Goal: Check status: Check status

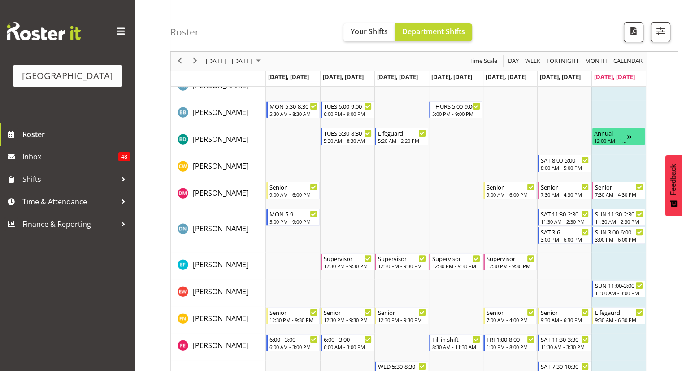
scroll to position [198, 0]
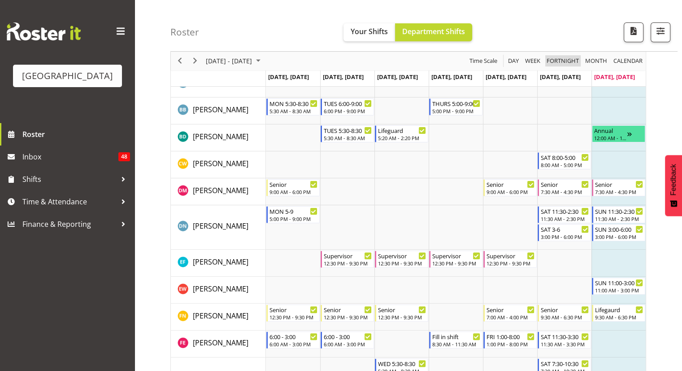
click at [569, 61] on span "Fortnight" at bounding box center [563, 61] width 34 height 11
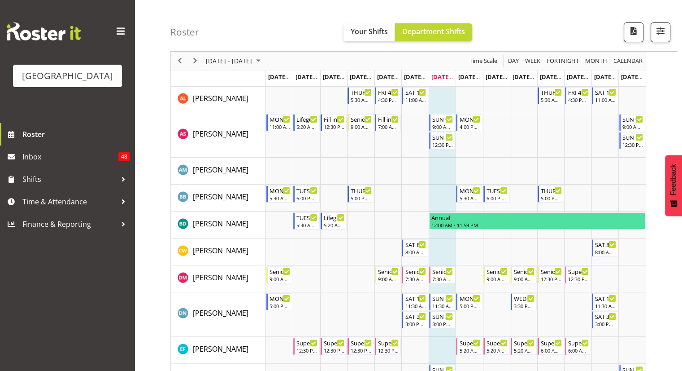
scroll to position [112, 0]
click at [600, 60] on span "Month" at bounding box center [597, 61] width 24 height 11
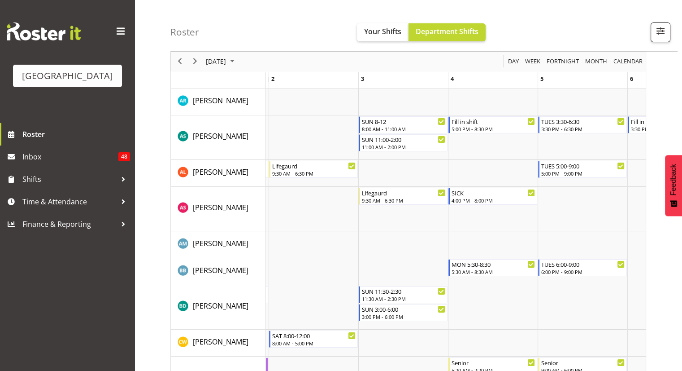
scroll to position [35, 0]
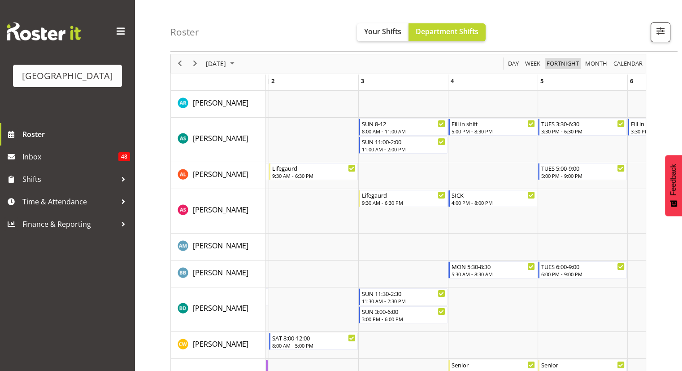
click at [567, 63] on span "Fortnight" at bounding box center [563, 63] width 34 height 11
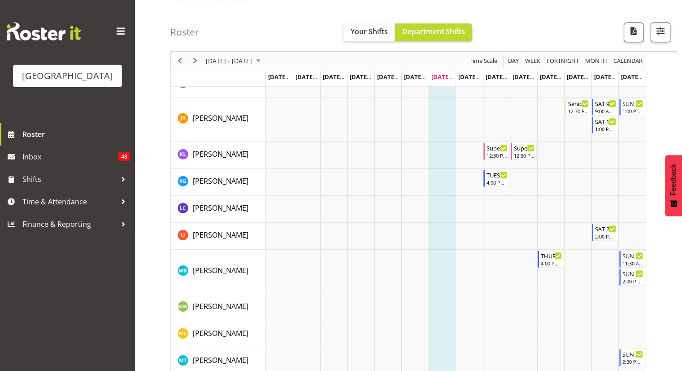
scroll to position [655, 0]
click at [628, 63] on span "calendar" at bounding box center [628, 61] width 31 height 11
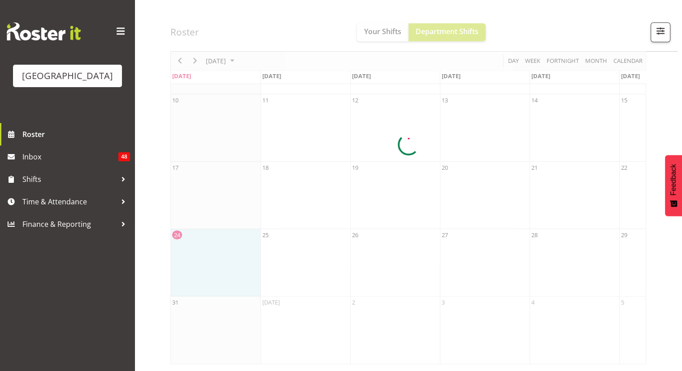
scroll to position [170, 0]
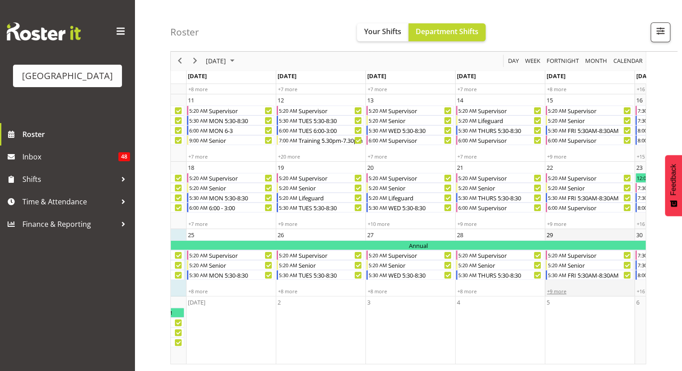
click at [561, 288] on div "+9 more" at bounding box center [590, 291] width 89 height 7
click at [555, 288] on div "+9 more" at bounding box center [590, 291] width 89 height 7
click at [531, 58] on span "Week" at bounding box center [533, 61] width 17 height 11
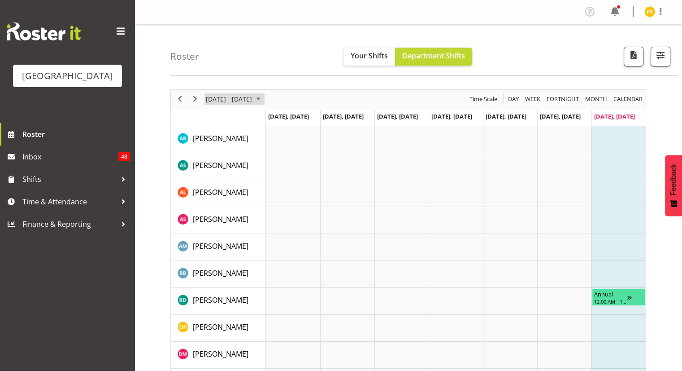
click at [253, 96] on span "[DATE] - [DATE]" at bounding box center [229, 98] width 48 height 11
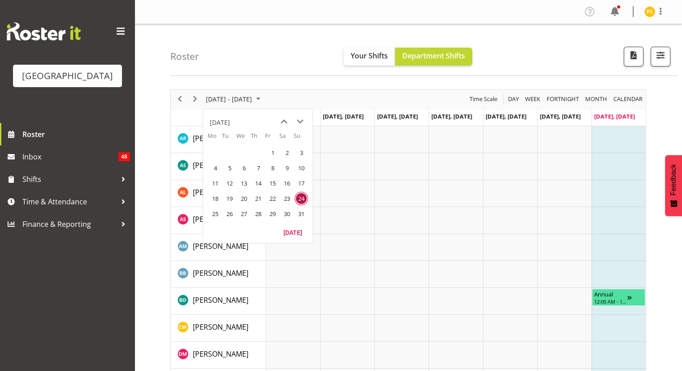
click at [298, 199] on span "24" at bounding box center [301, 198] width 13 height 13
click at [286, 236] on button "[DATE]" at bounding box center [293, 232] width 31 height 13
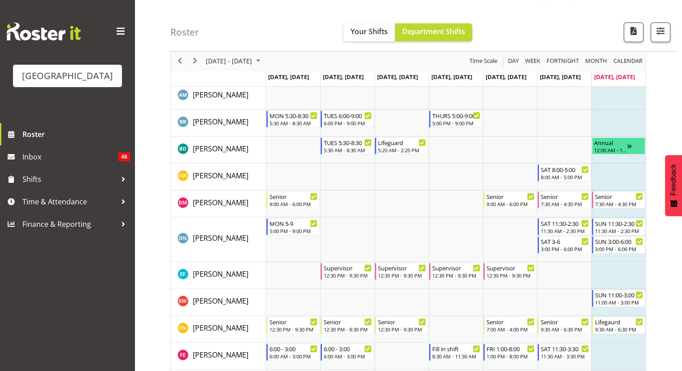
scroll to position [186, 0]
click at [196, 63] on span "Next" at bounding box center [195, 61] width 11 height 11
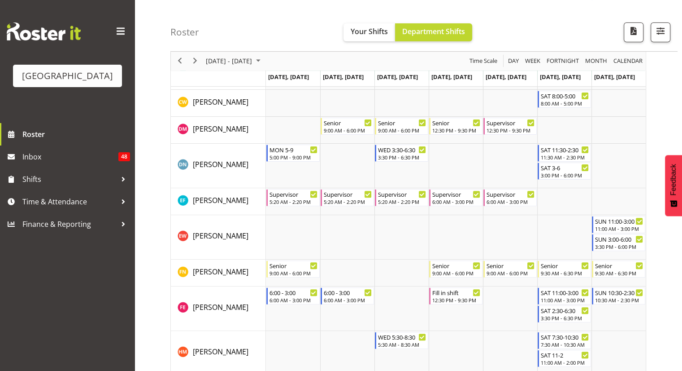
scroll to position [244, 0]
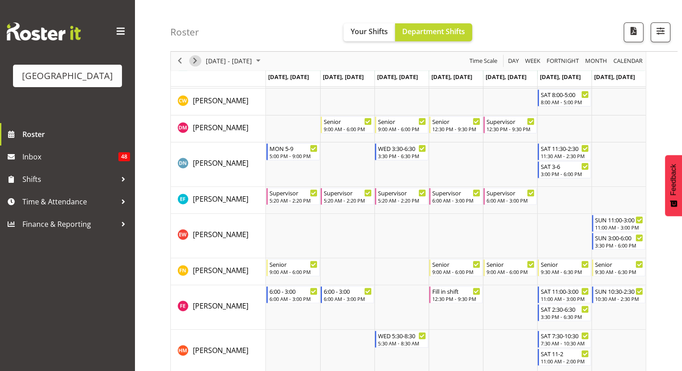
click at [196, 63] on span "Next" at bounding box center [195, 61] width 11 height 11
